Goal: Task Accomplishment & Management: Use online tool/utility

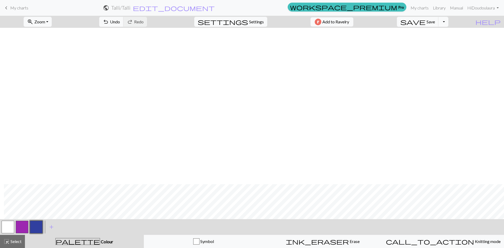
scroll to position [157, 4]
click at [435, 22] on span "Save" at bounding box center [431, 21] width 8 height 5
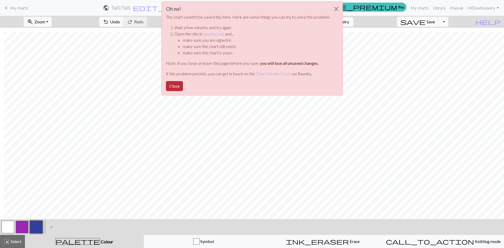
click at [177, 88] on button "Close" at bounding box center [174, 86] width 17 height 10
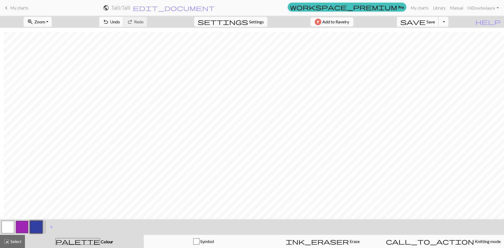
click at [435, 20] on span "Save" at bounding box center [431, 21] width 8 height 5
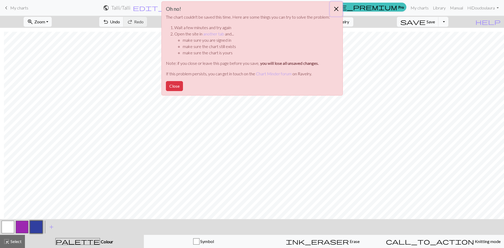
click at [333, 4] on button "Close" at bounding box center [336, 9] width 13 height 15
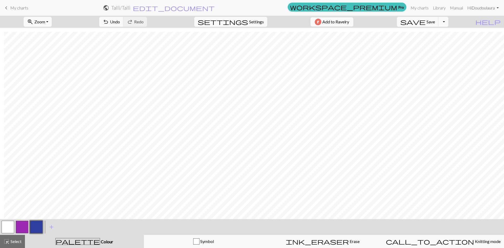
click at [484, 8] on link "Hi Doudoulaura" at bounding box center [484, 8] width 36 height 11
click at [426, 20] on span "save" at bounding box center [413, 21] width 25 height 7
click at [417, 4] on link "My charts" at bounding box center [420, 8] width 22 height 11
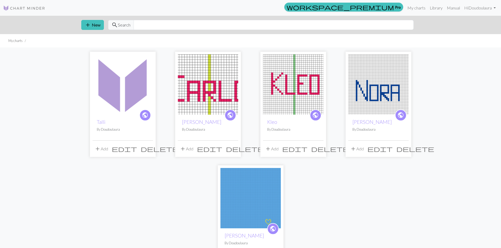
click at [127, 81] on img at bounding box center [122, 84] width 60 height 60
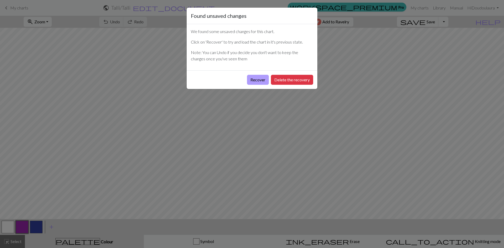
click at [261, 78] on button "Recover" at bounding box center [258, 80] width 22 height 10
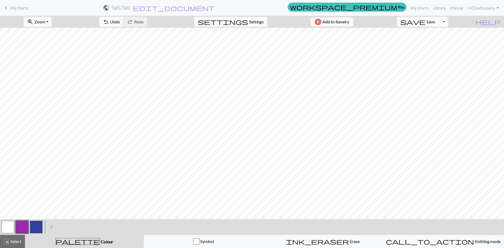
click at [43, 20] on span "Zoom" at bounding box center [39, 21] width 11 height 5
click at [43, 64] on button "50%" at bounding box center [45, 63] width 42 height 8
click at [439, 24] on button "save Save Save" at bounding box center [418, 22] width 42 height 10
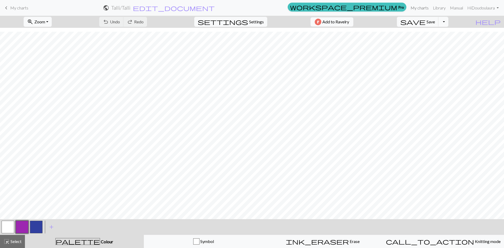
click at [426, 5] on link "My charts" at bounding box center [420, 8] width 22 height 11
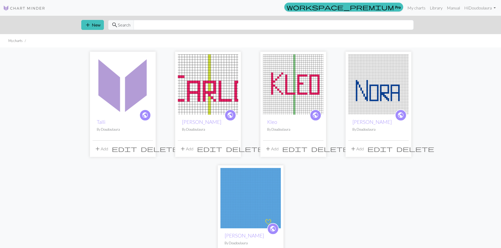
click at [124, 85] on img at bounding box center [122, 84] width 60 height 60
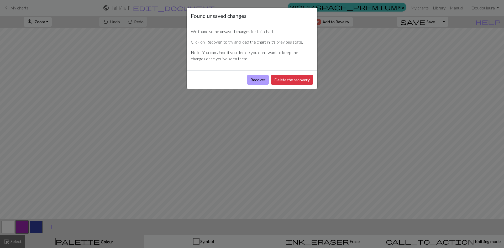
click at [254, 79] on button "Recover" at bounding box center [258, 80] width 22 height 10
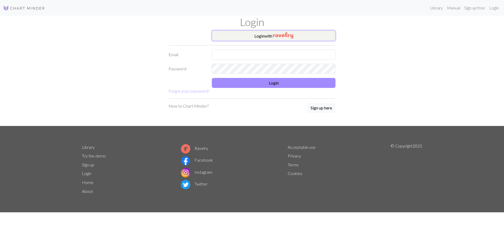
click at [278, 38] on img "button" at bounding box center [283, 35] width 20 height 6
